Goal: Find specific page/section: Find specific page/section

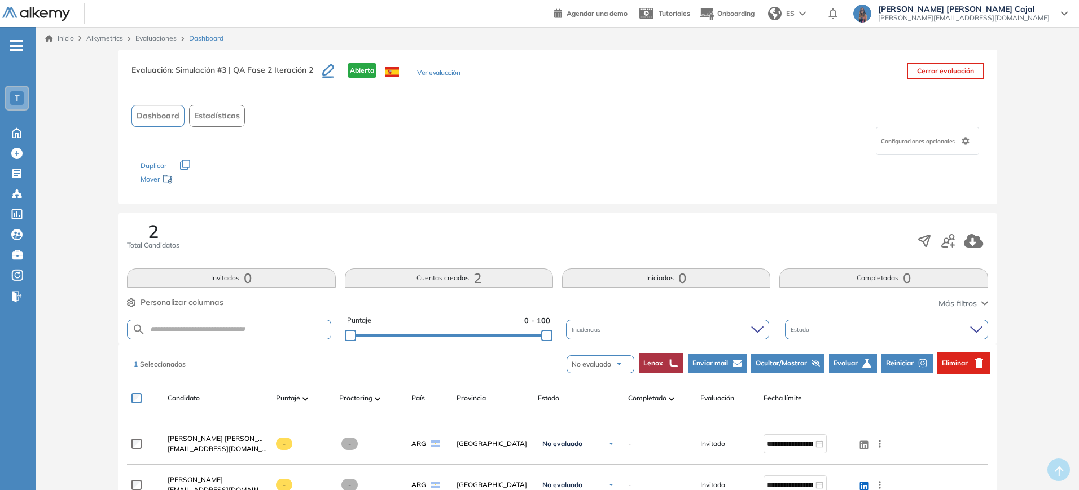
click at [966, 368] on button "Eliminar" at bounding box center [963, 363] width 53 height 23
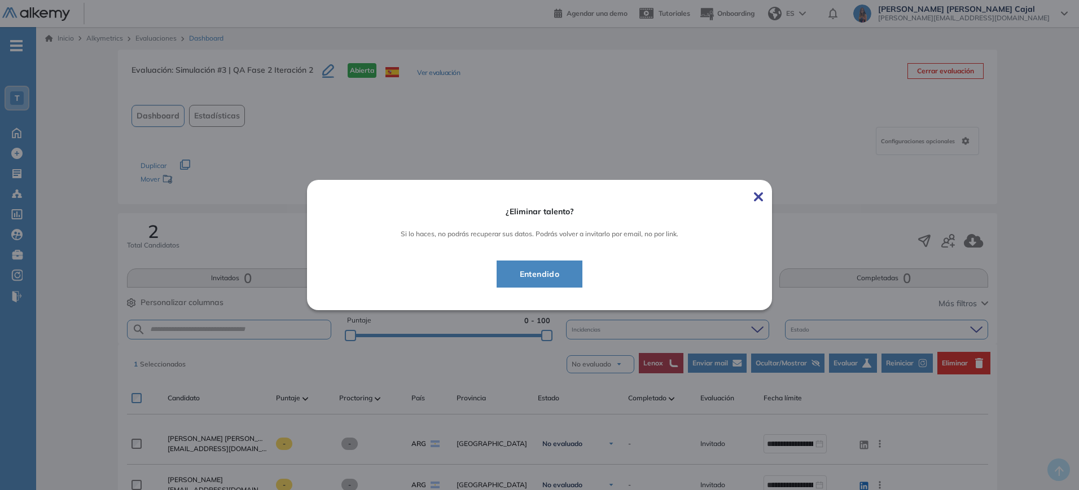
click at [530, 271] on span "Entendido" at bounding box center [540, 274] width 58 height 14
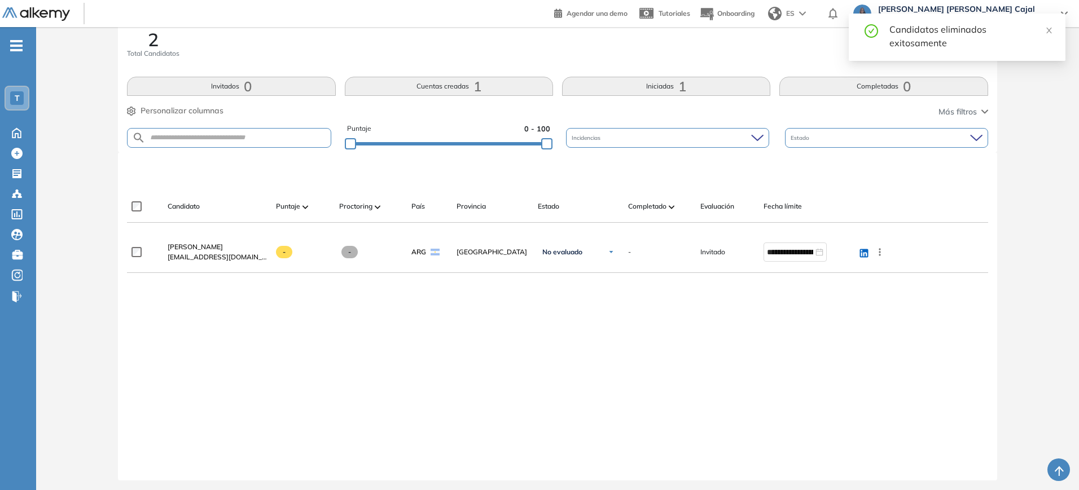
scroll to position [196, 0]
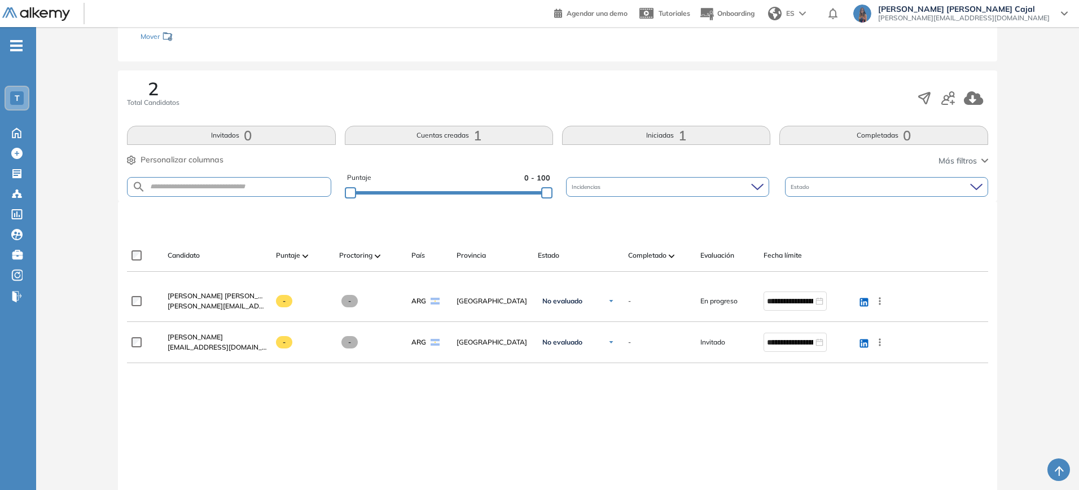
scroll to position [130, 0]
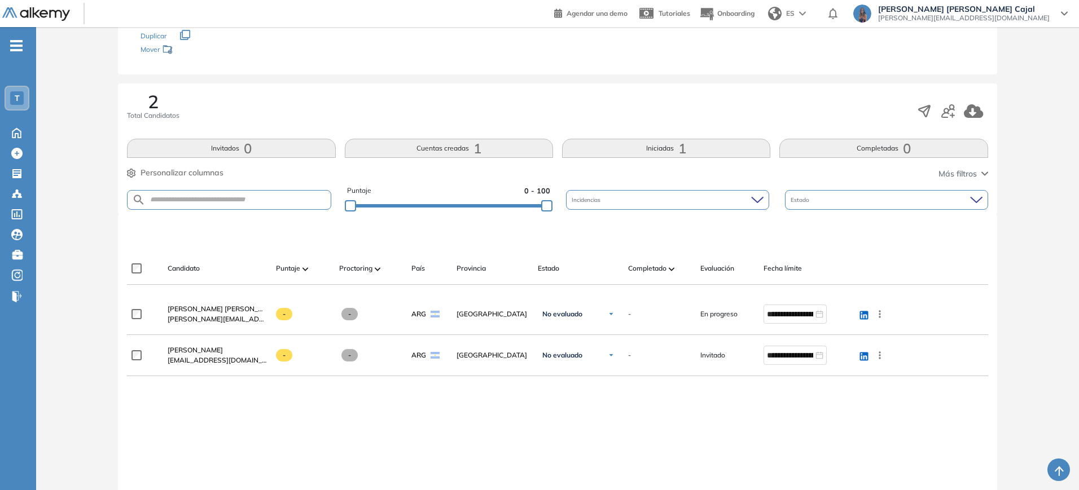
click at [503, 150] on button "Cuentas creadas 1" at bounding box center [449, 148] width 208 height 19
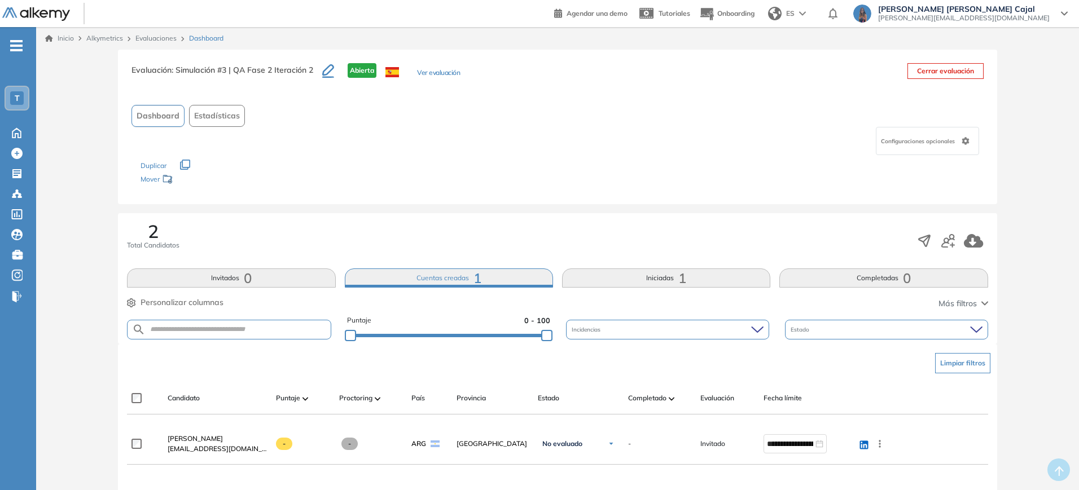
click at [650, 284] on button "Iniciadas 1" at bounding box center [666, 278] width 208 height 19
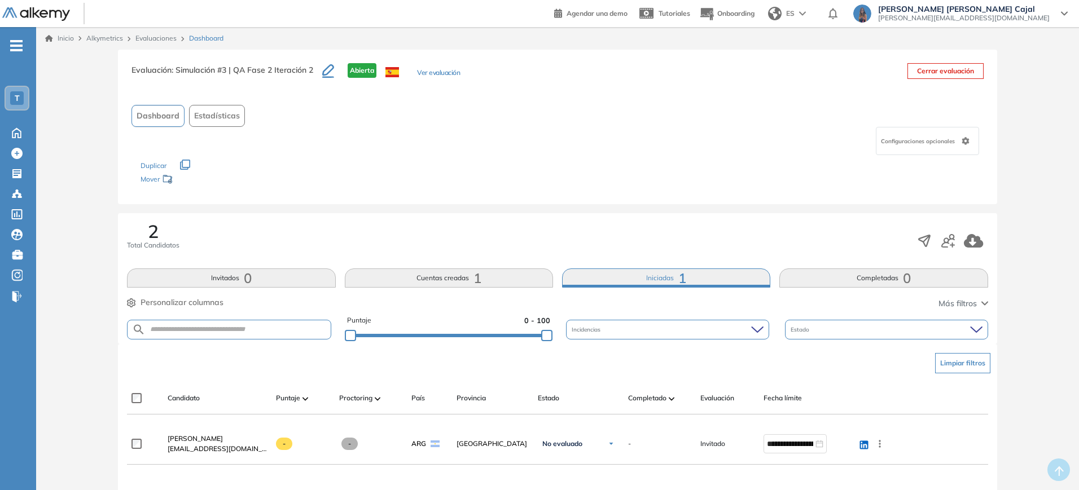
click at [446, 285] on button "Cuentas creadas 1" at bounding box center [449, 278] width 208 height 19
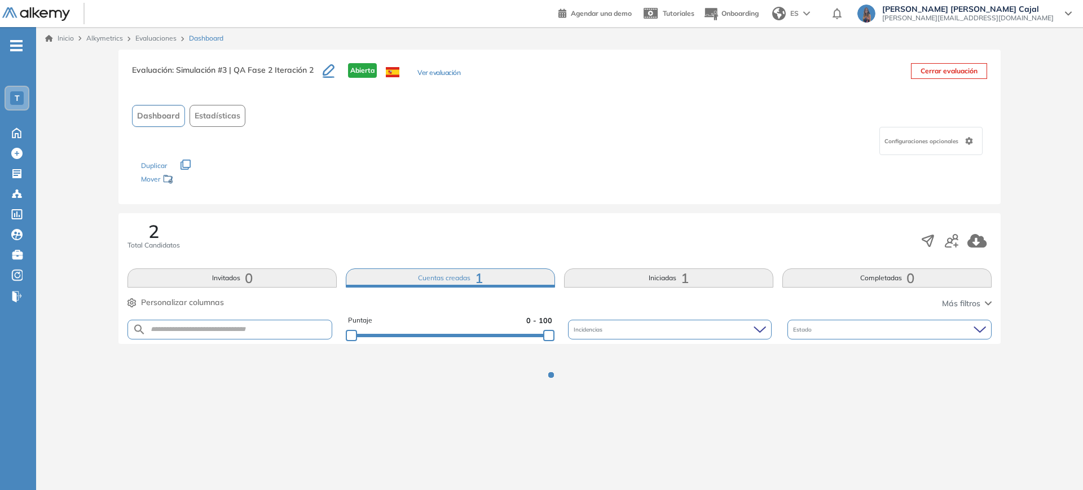
click at [273, 282] on button "Invitados 0" at bounding box center [232, 278] width 209 height 19
